Goal: Check status: Check status

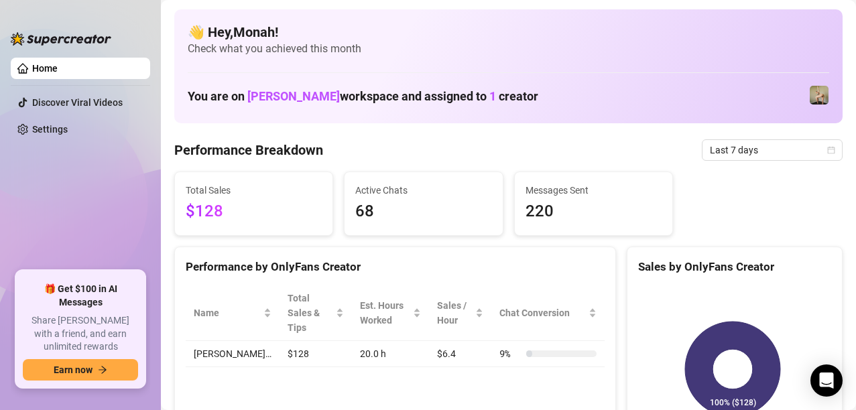
click at [86, 193] on ul "Home Discover Viral Videos Settings" at bounding box center [80, 158] width 139 height 213
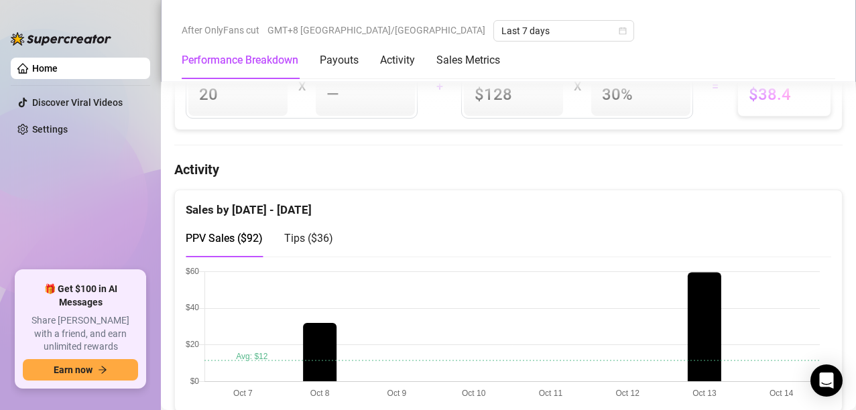
scroll to position [603, 0]
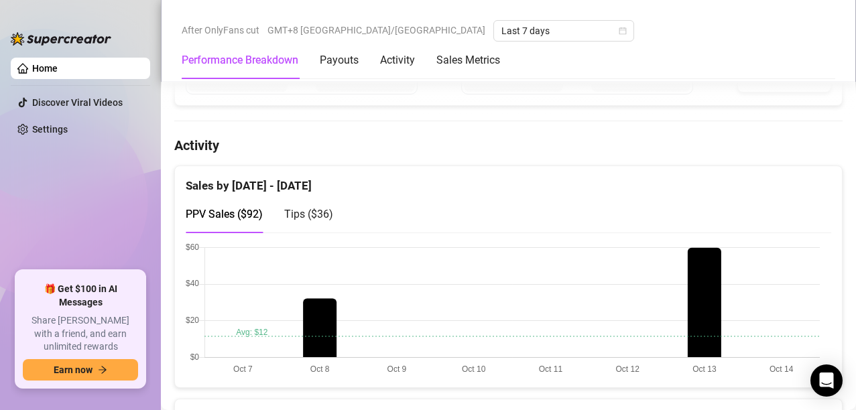
scroll to position [670, 0]
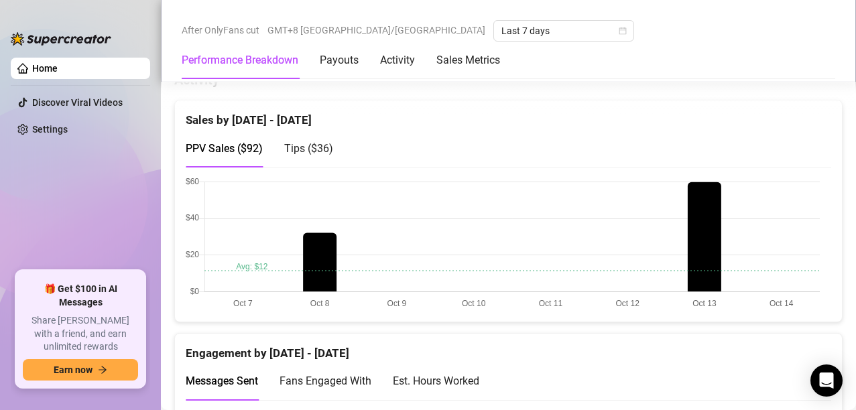
click at [302, 147] on span "Tips ( $36 )" at bounding box center [308, 148] width 49 height 13
click at [246, 143] on span "PPV Sales ( $92 )" at bounding box center [224, 148] width 77 height 13
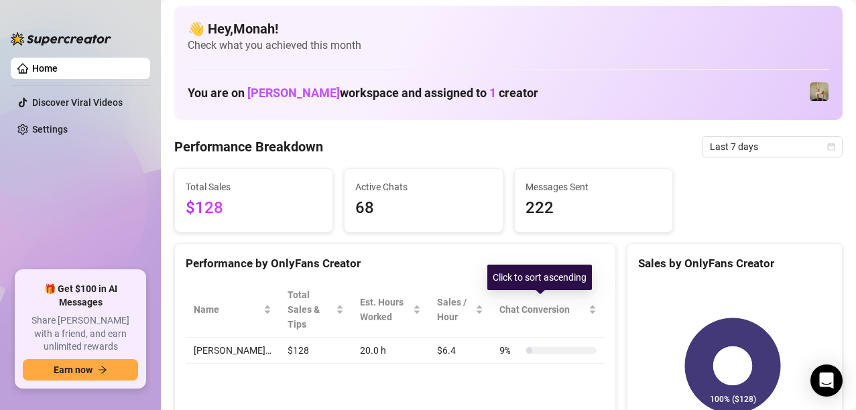
scroll to position [0, 0]
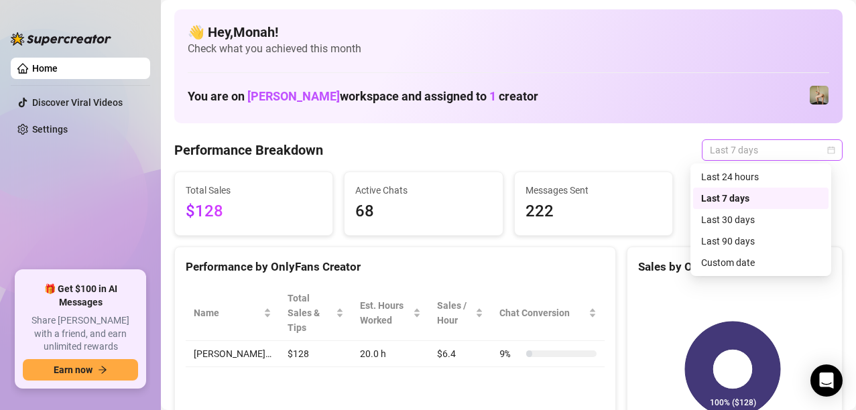
click at [720, 155] on span "Last 7 days" at bounding box center [772, 150] width 125 height 20
click at [828, 150] on icon "calendar" at bounding box center [831, 149] width 7 height 7
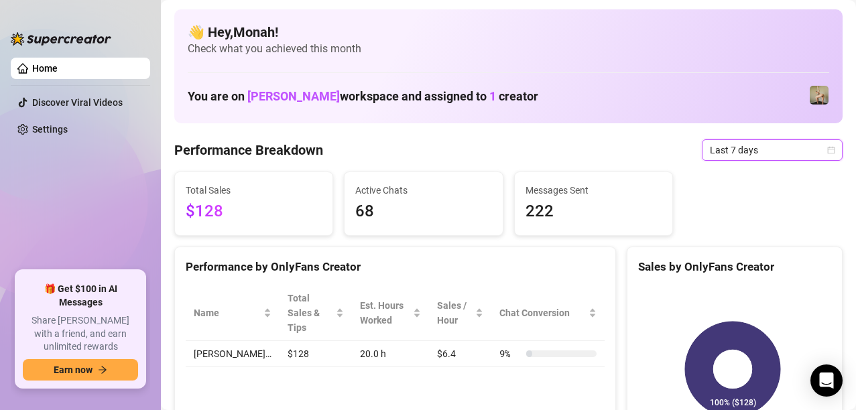
click at [828, 150] on icon "calendar" at bounding box center [831, 149] width 7 height 7
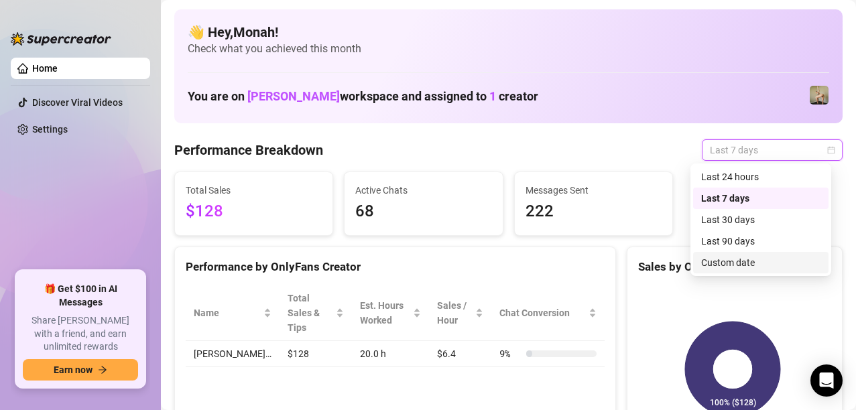
click at [742, 259] on div "Custom date" at bounding box center [760, 262] width 119 height 15
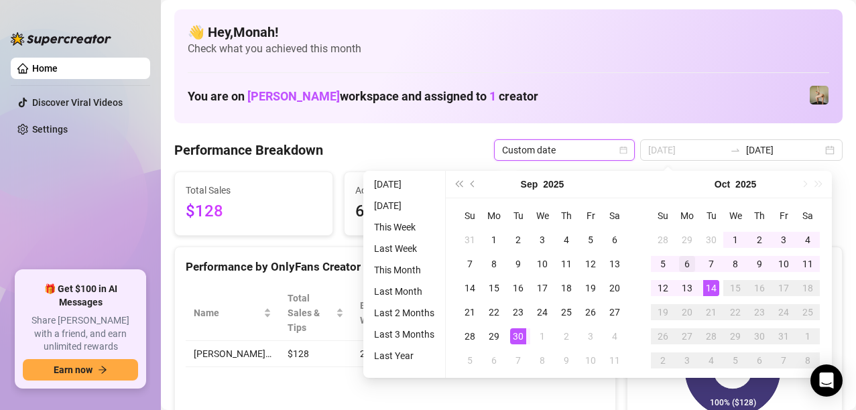
type input "2025-10-06"
click at [685, 260] on div "6" at bounding box center [687, 264] width 16 height 16
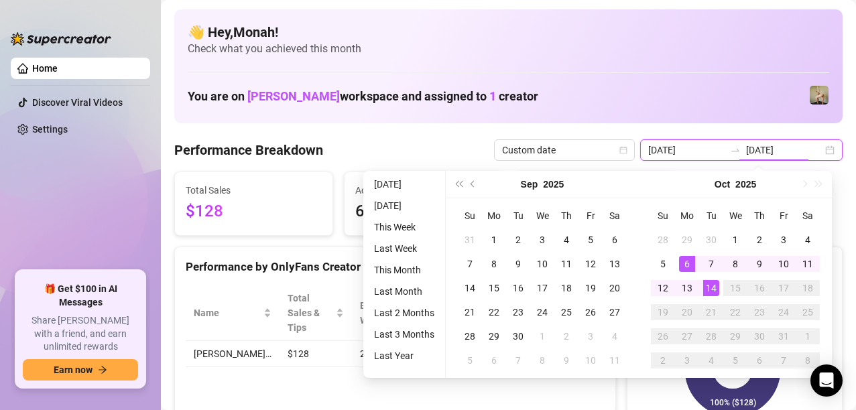
type input "2025-10-14"
click at [643, 387] on rect at bounding box center [732, 370] width 189 height 168
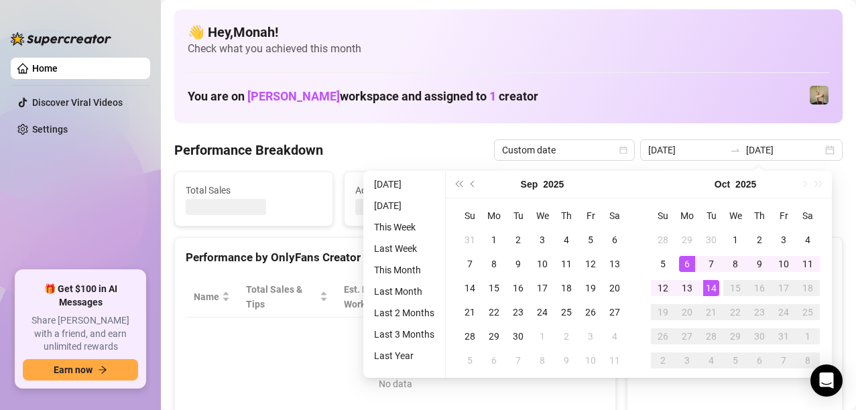
type input "2025-10-06"
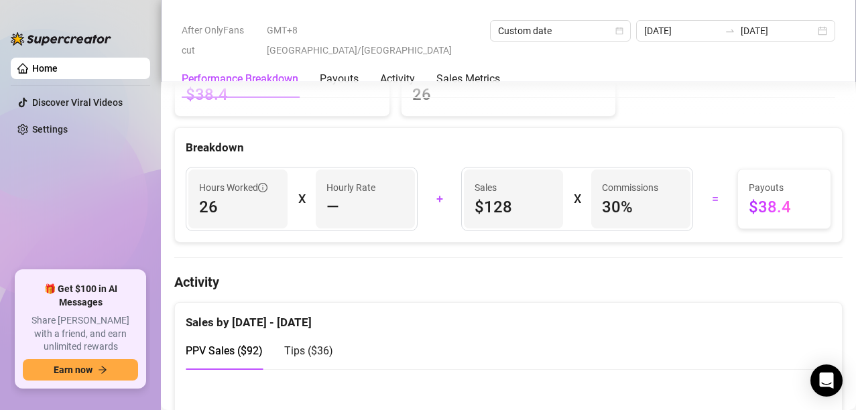
scroll to position [469, 0]
click at [342, 71] on div "Payouts" at bounding box center [339, 79] width 39 height 16
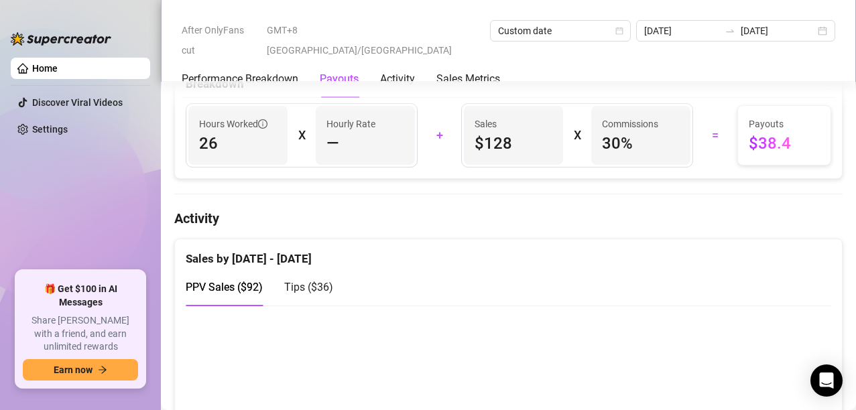
scroll to position [607, 0]
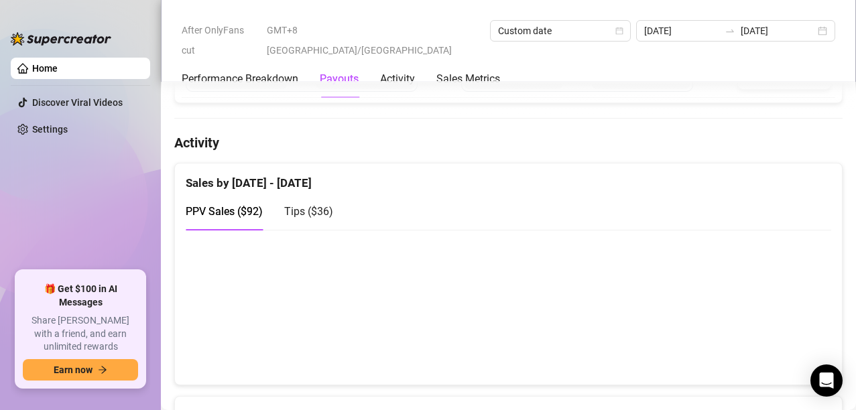
click at [720, 328] on canvas at bounding box center [503, 307] width 634 height 134
click at [373, 308] on canvas at bounding box center [503, 307] width 634 height 134
click at [713, 313] on canvas at bounding box center [503, 307] width 634 height 134
click at [727, 328] on canvas at bounding box center [503, 307] width 634 height 134
click at [314, 212] on span "Tips ( $36 )" at bounding box center [308, 211] width 49 height 13
